Goal: Transaction & Acquisition: Book appointment/travel/reservation

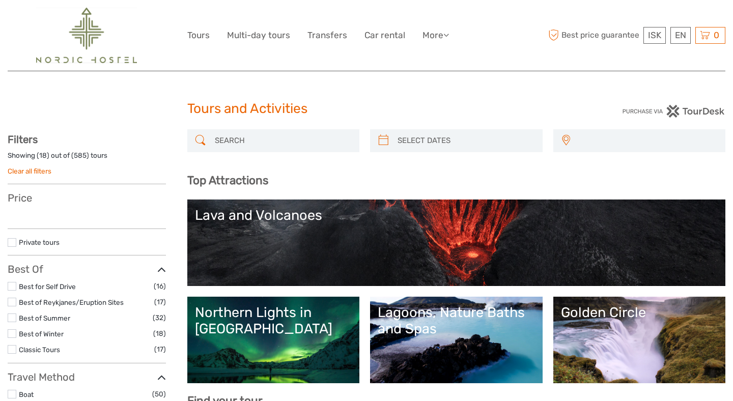
select select
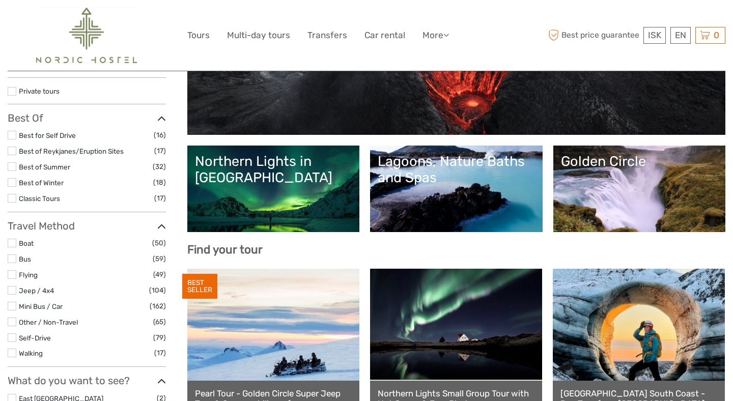
scroll to position [154, 0]
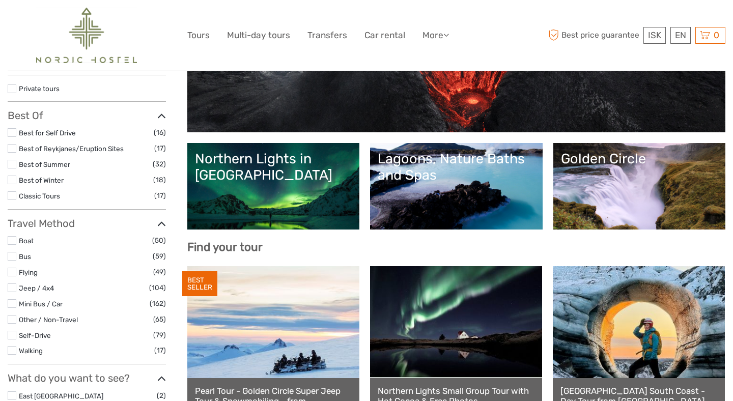
select select
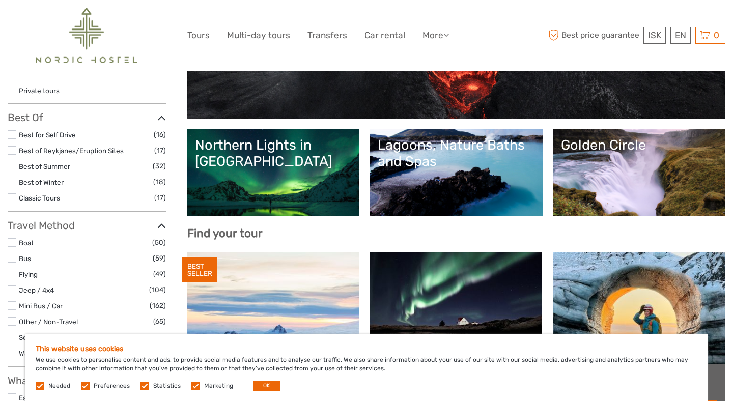
scroll to position [167, 0]
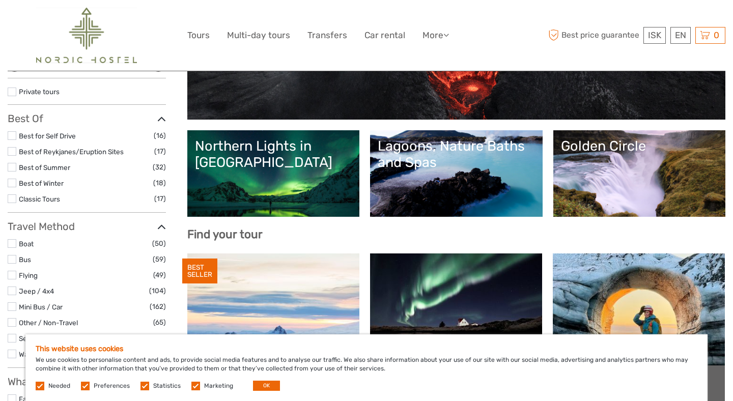
click at [581, 197] on link "Golden Circle" at bounding box center [639, 173] width 157 height 71
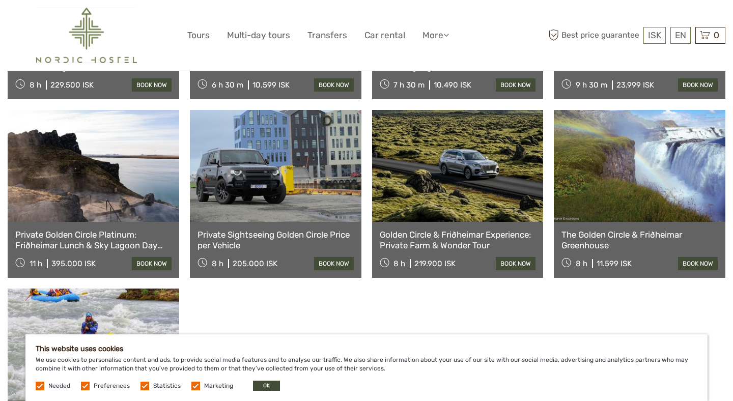
scroll to position [867, 0]
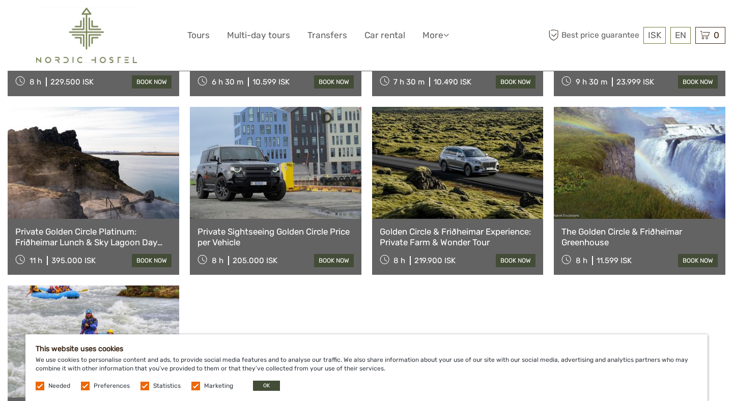
click at [452, 146] on link at bounding box center [458, 163] width 172 height 112
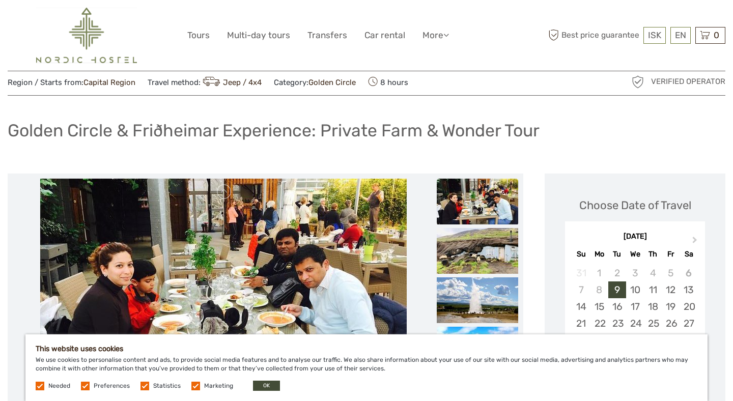
scroll to position [29, 0]
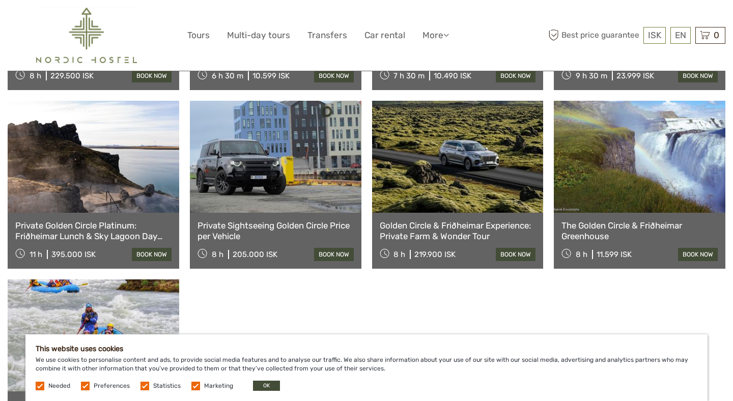
scroll to position [877, 0]
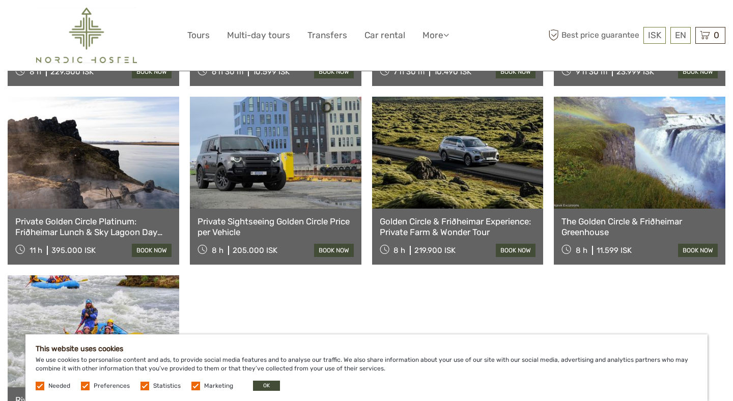
click at [146, 166] on link at bounding box center [94, 153] width 172 height 112
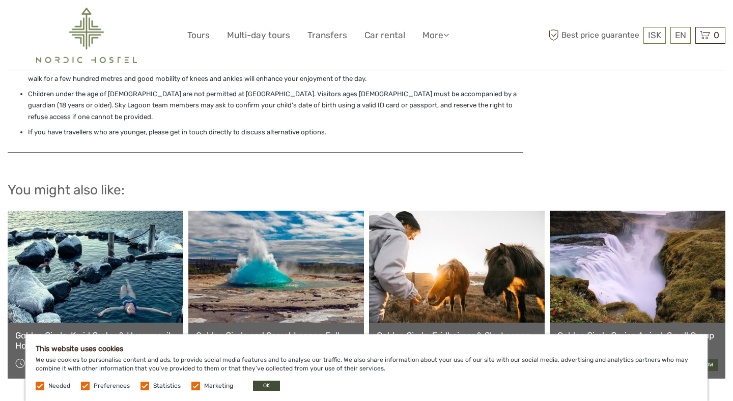
scroll to position [1289, 0]
